Goal: Transaction & Acquisition: Purchase product/service

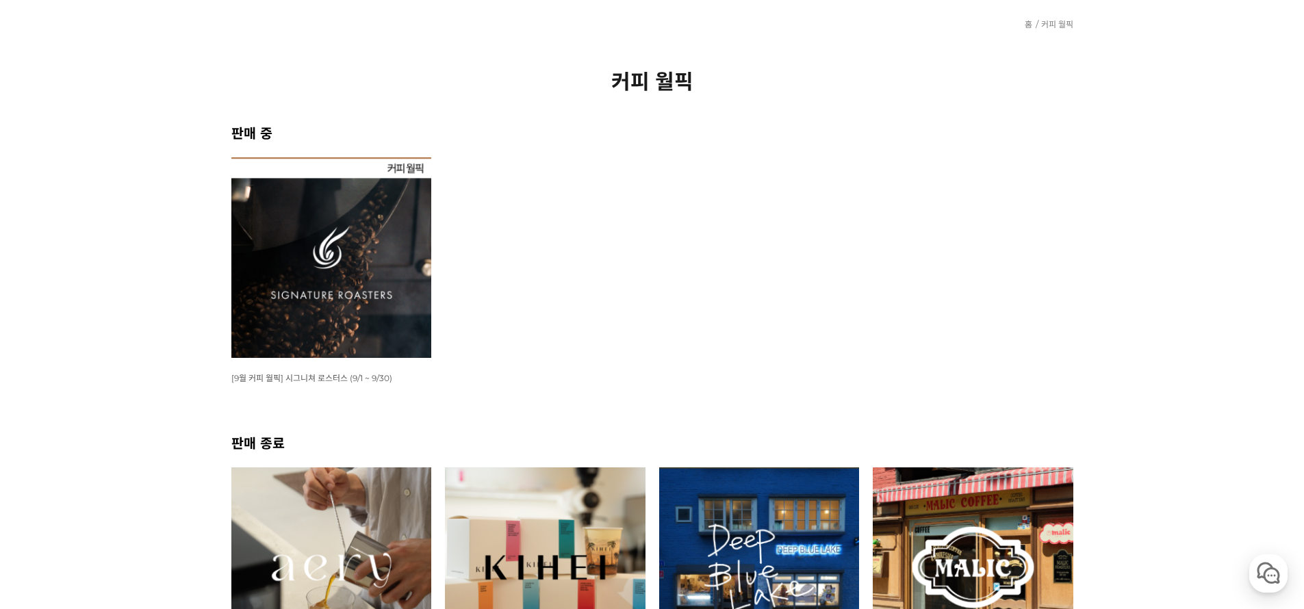
scroll to position [258, 0]
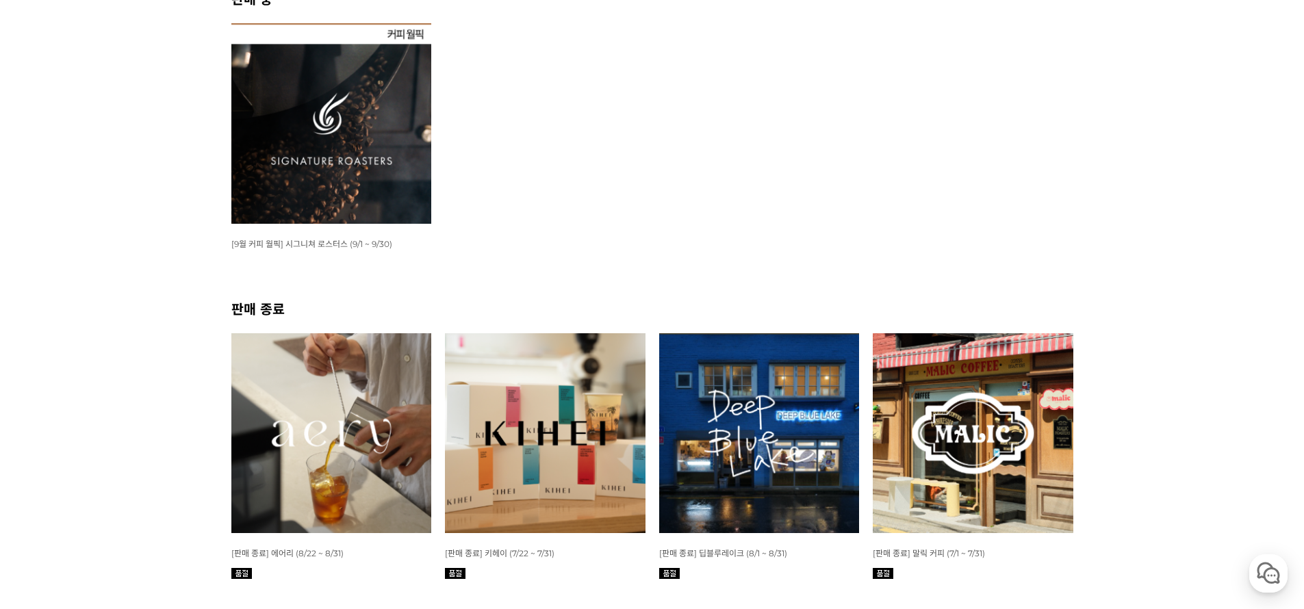
click at [357, 188] on img at bounding box center [331, 123] width 201 height 201
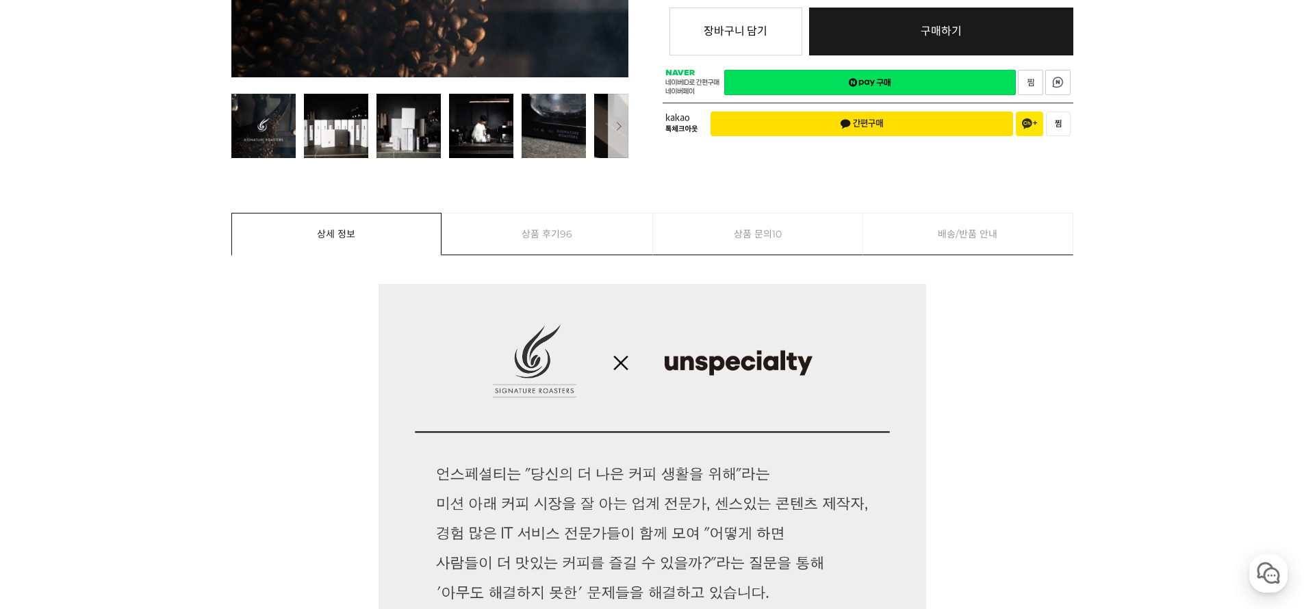
scroll to position [662, 0]
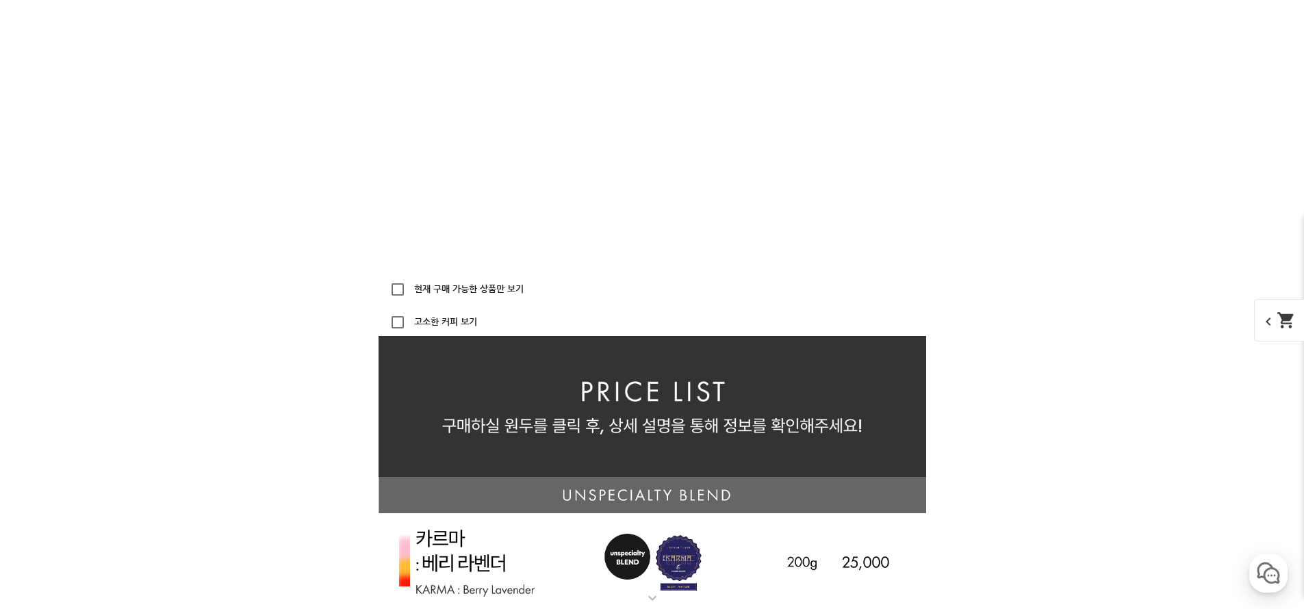
scroll to position [2810, 0]
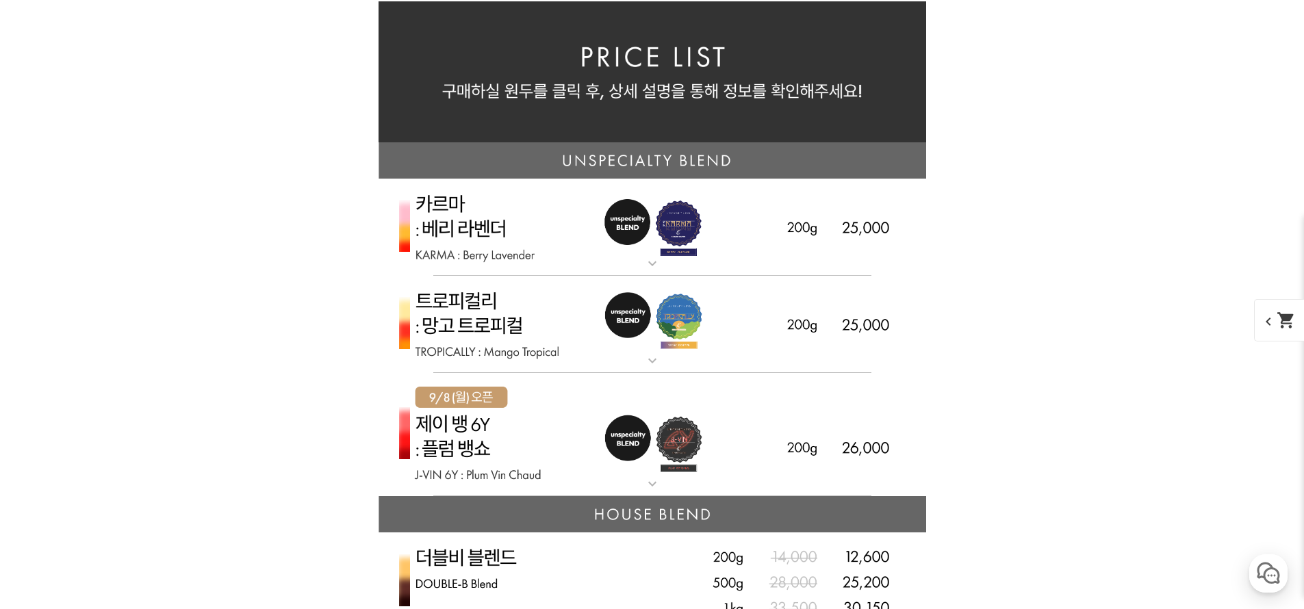
scroll to position [3172, 0]
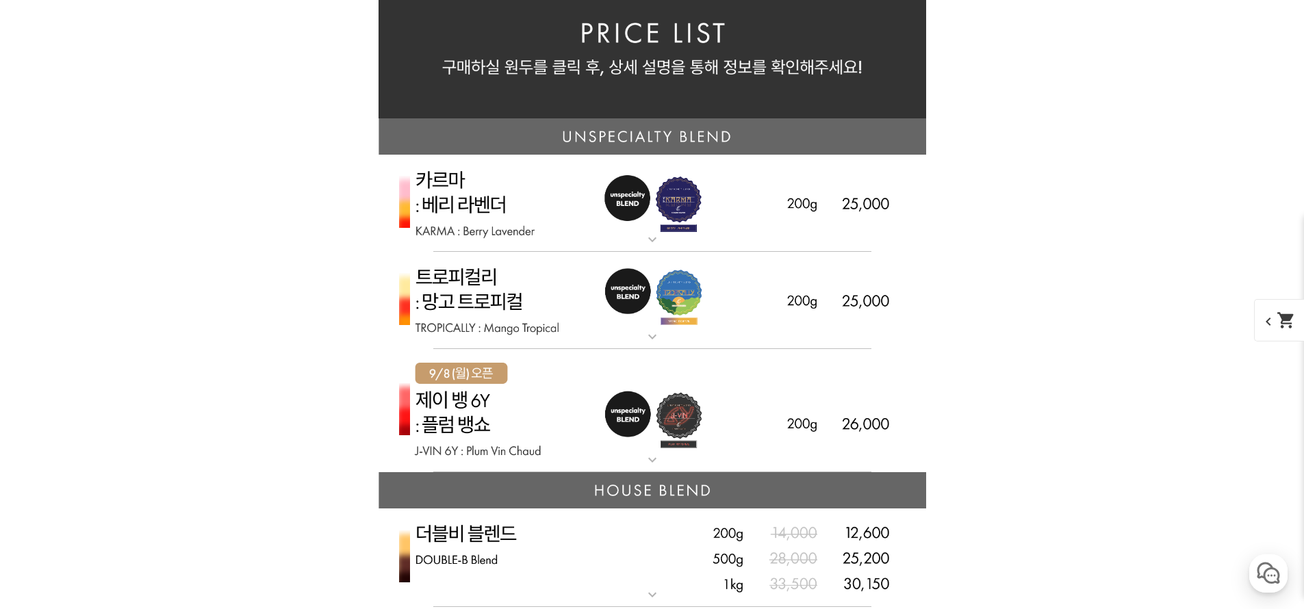
click at [752, 403] on img at bounding box center [652, 411] width 548 height 124
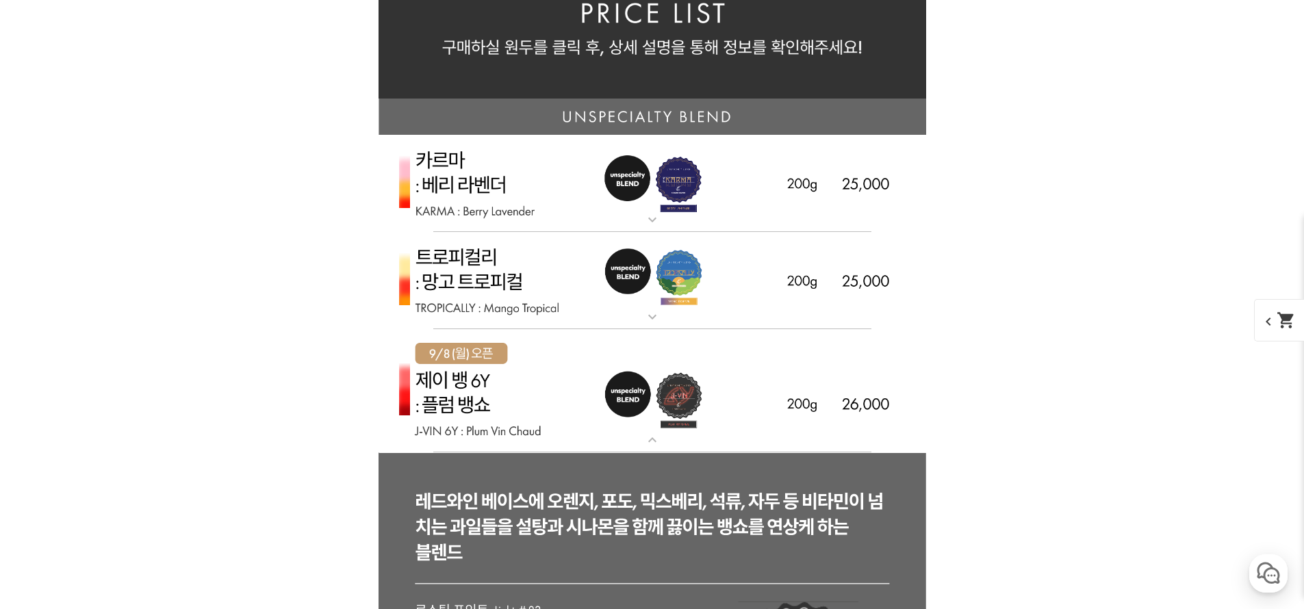
scroll to position [3345, 0]
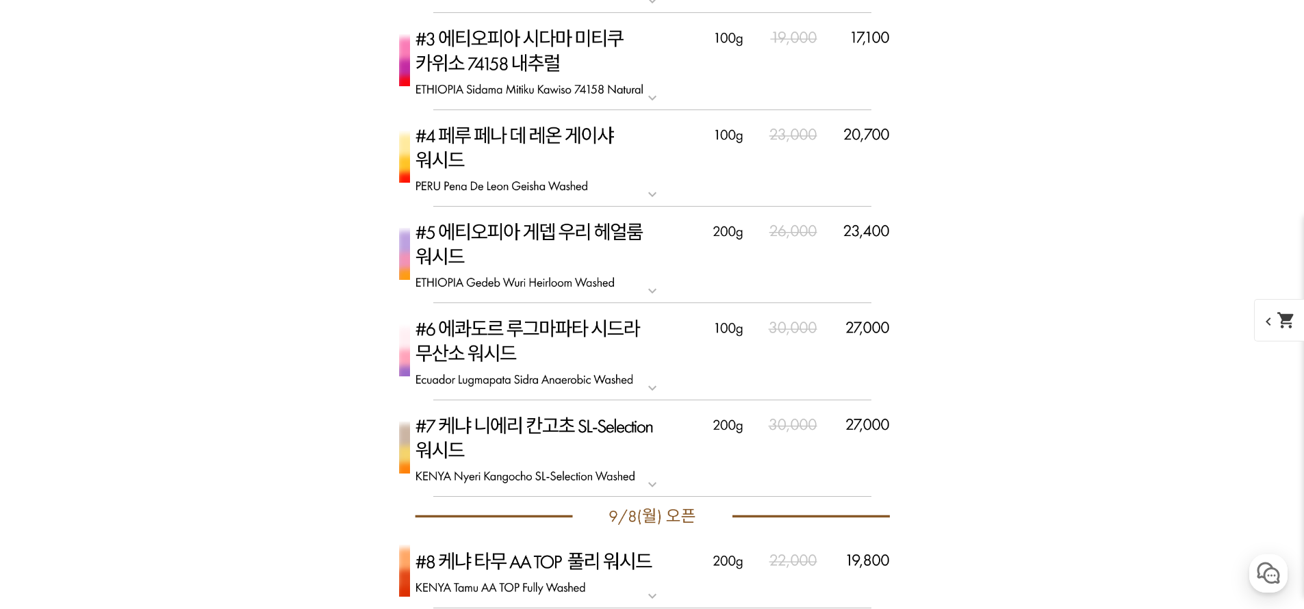
scroll to position [4806, 0]
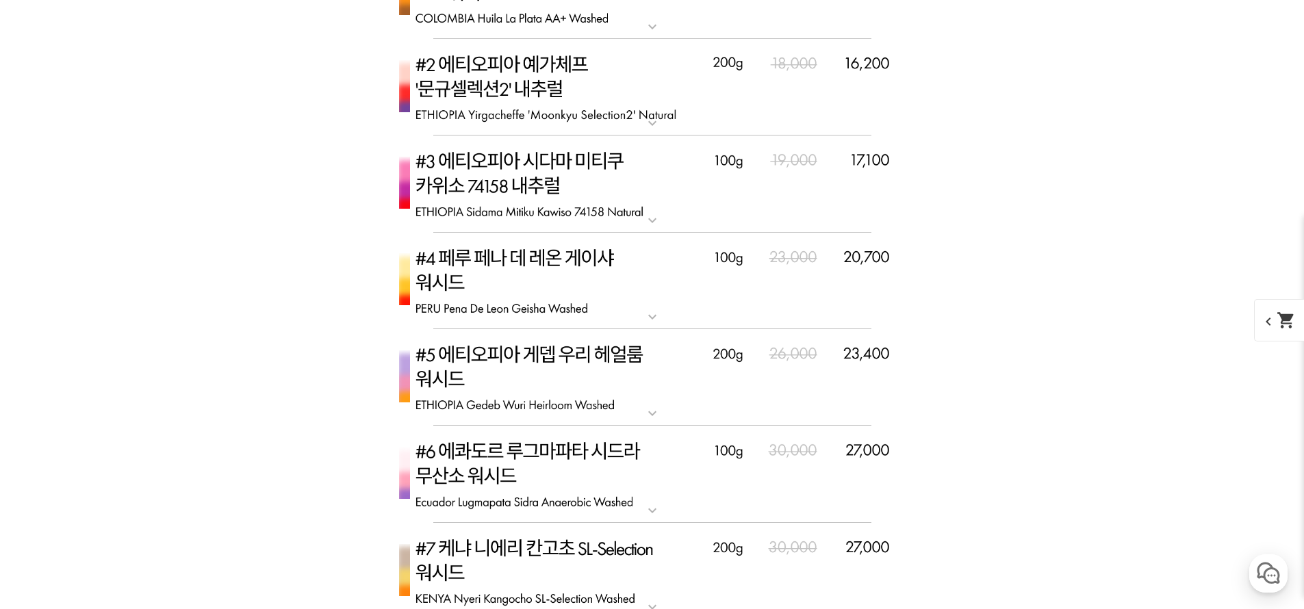
click at [626, 97] on img at bounding box center [652, 87] width 548 height 97
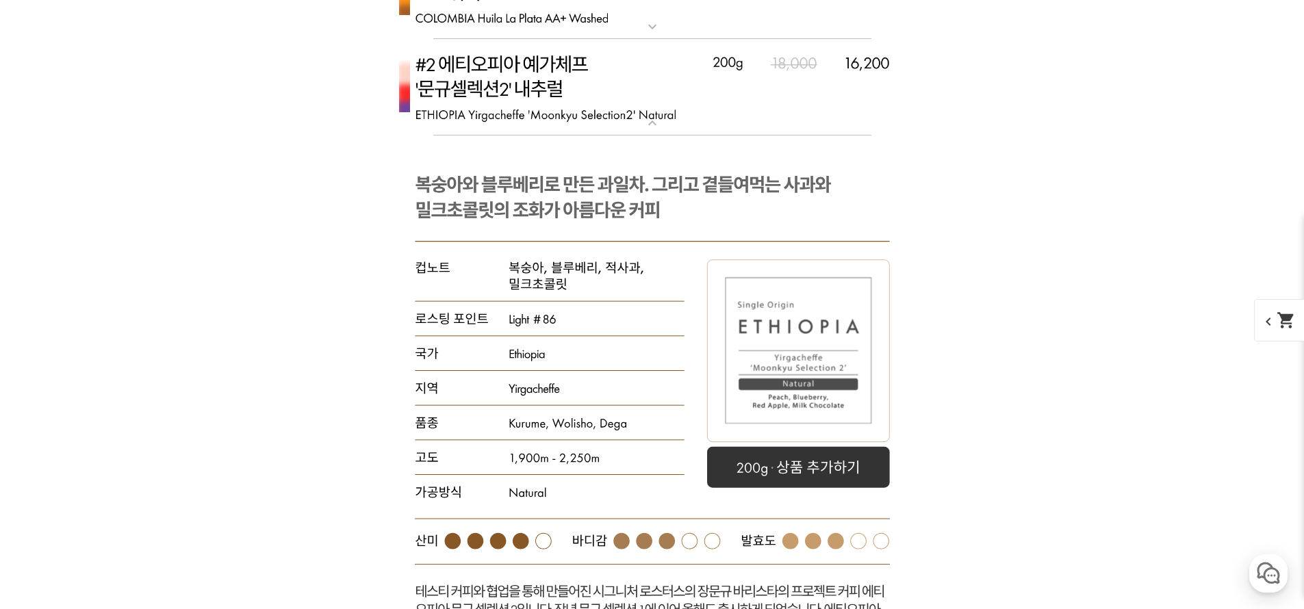
click at [577, 62] on img at bounding box center [652, 87] width 548 height 97
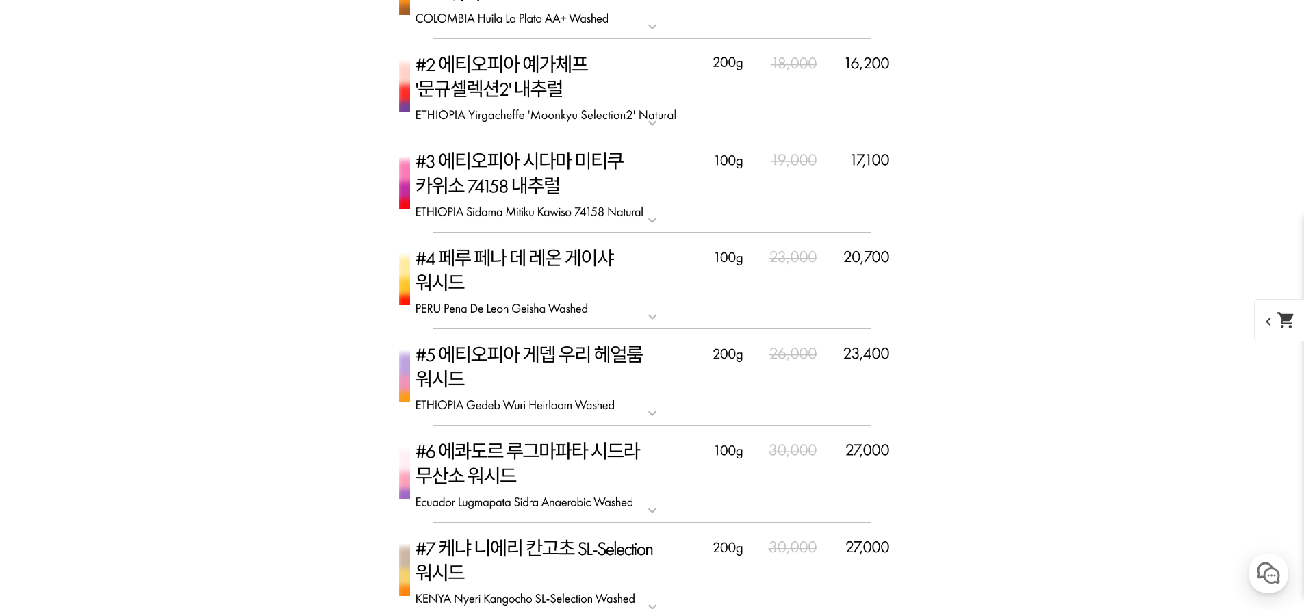
click at [1094, 224] on div "뒤로가기 현재 위치 홈 커피 월픽 상품 상세 정보 이전 다음" at bounding box center [652, 320] width 1304 height 10004
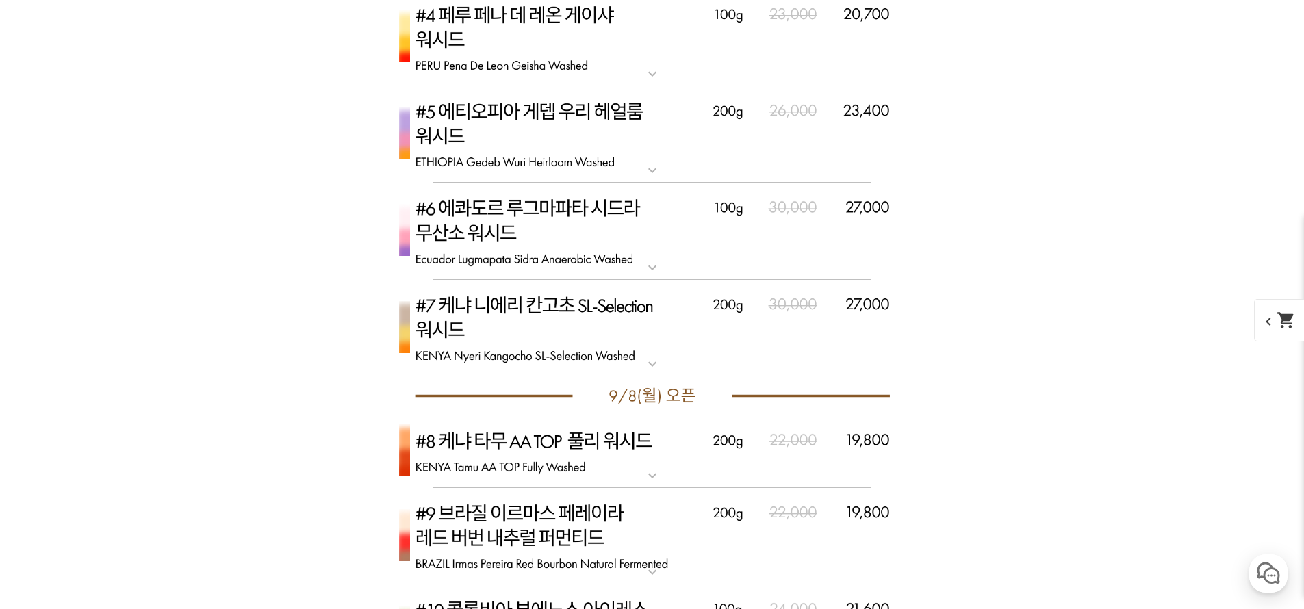
click at [1042, 208] on div "게시글 신고하기 신고사유 관련없는 내용 욕설/비방 개인정보유출 광고/홍보글 기타 신고해주신 내용은 쇼핑몰 운영자의 검토 후 내부 운영 정책에 …" at bounding box center [652, 370] width 842 height 9417
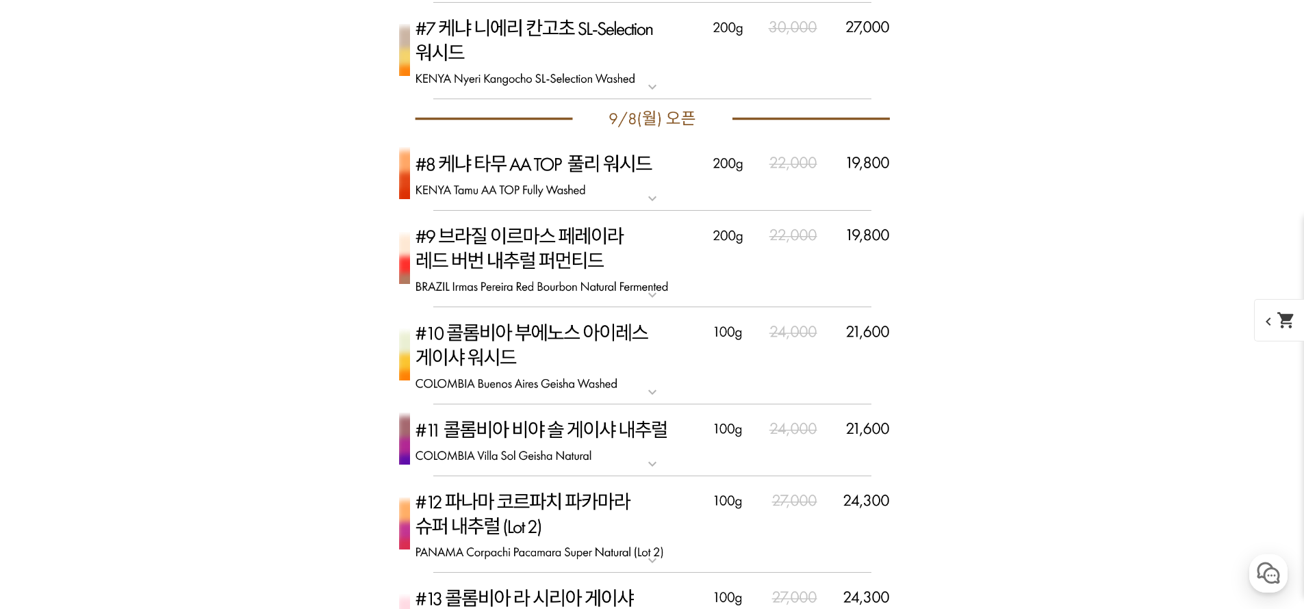
scroll to position [5492, 0]
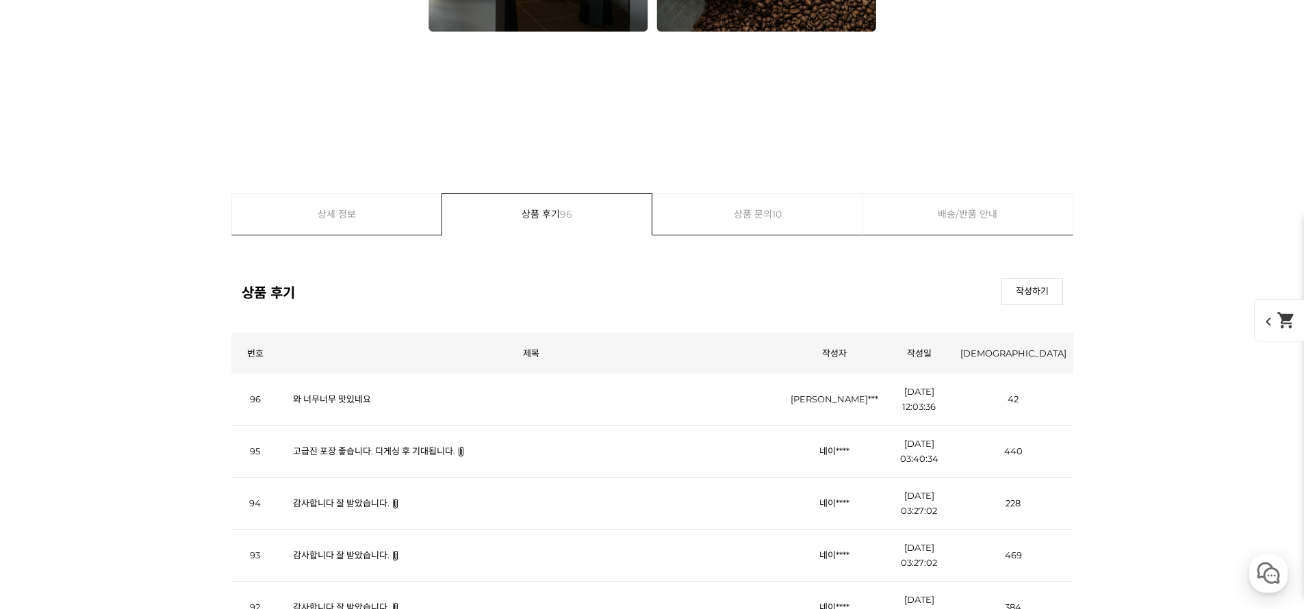
scroll to position [18111, 0]
